Goal: Task Accomplishment & Management: Complete application form

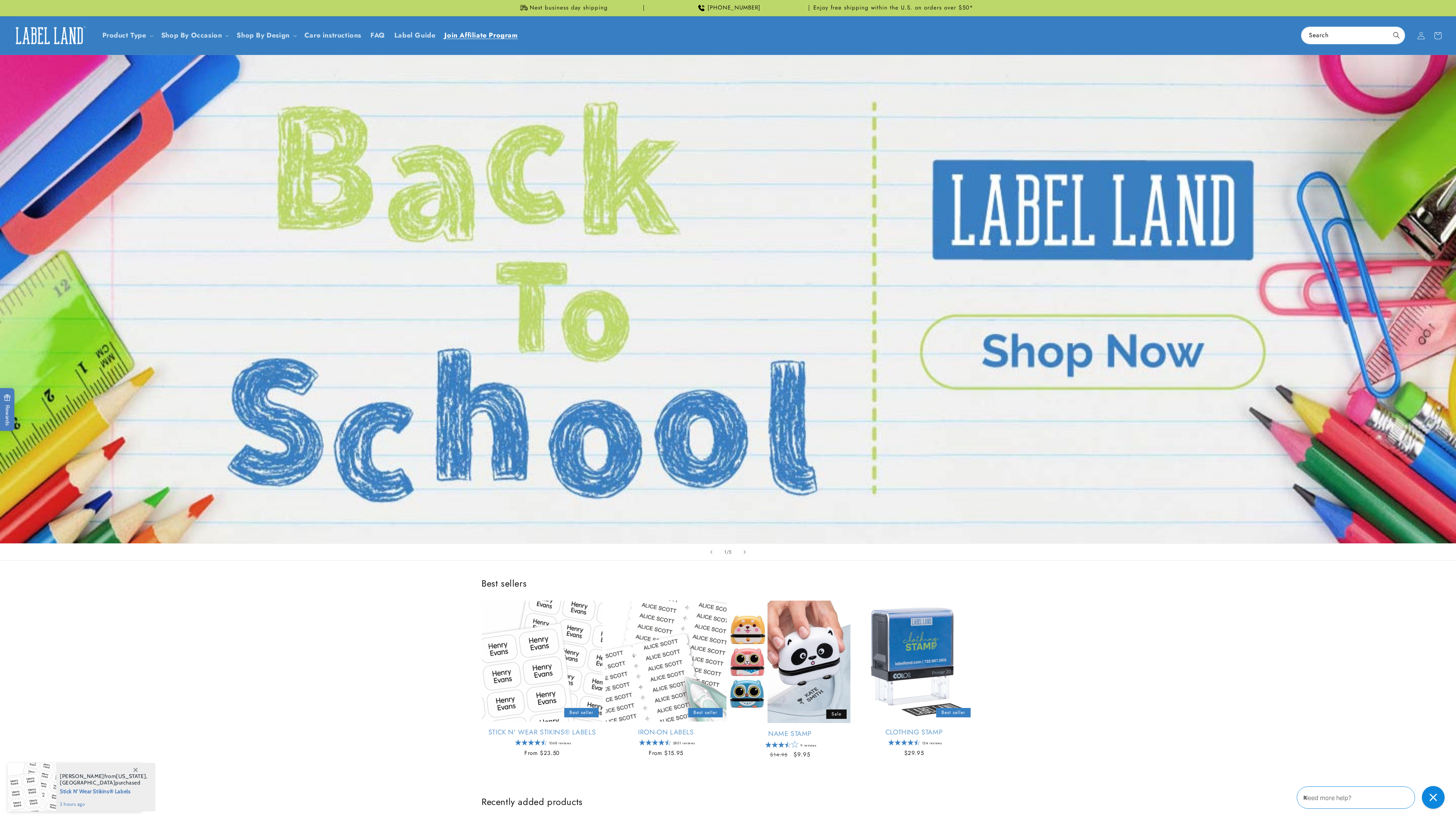
click at [481, 38] on span "Join Affiliate Program" at bounding box center [481, 35] width 73 height 8
